Goal: Task Accomplishment & Management: Complete application form

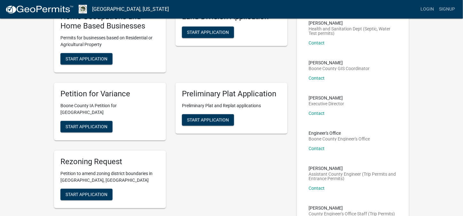
scroll to position [138, 0]
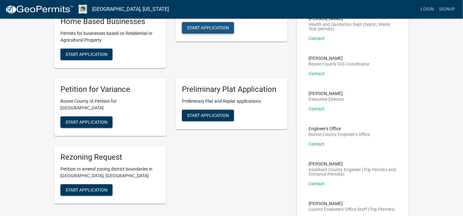
click at [220, 30] on span "Start Application" at bounding box center [208, 27] width 42 height 5
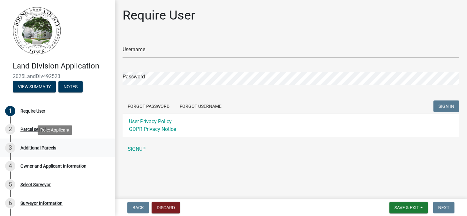
click at [33, 146] on div "Additional Parcels" at bounding box center [38, 147] width 36 height 4
click at [36, 89] on button "View Summary" at bounding box center [34, 87] width 43 height 12
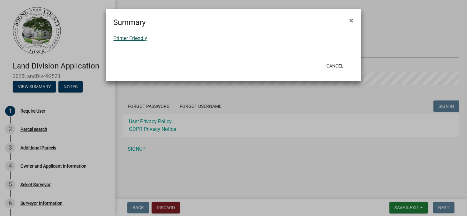
click at [126, 36] on link "Printer Friendly" at bounding box center [131, 38] width 34 height 6
click at [353, 22] on span "×" at bounding box center [352, 20] width 4 height 9
